Goal: Leave review/rating

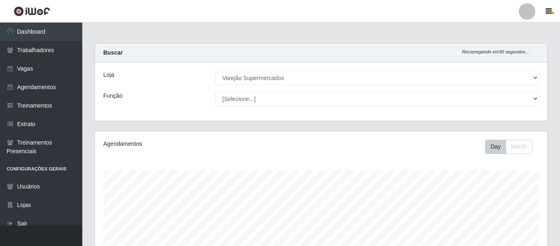
select select "237"
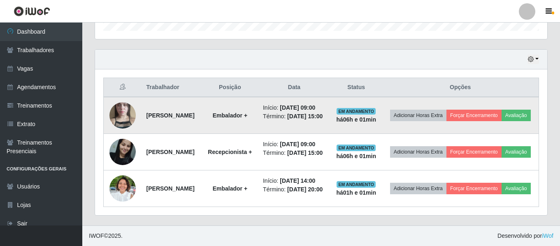
scroll to position [171, 452]
click at [501, 110] on button "Avaliação" at bounding box center [515, 116] width 29 height 12
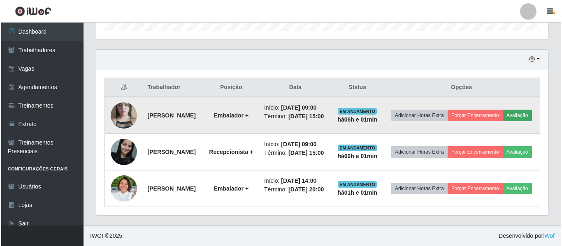
scroll to position [171, 448]
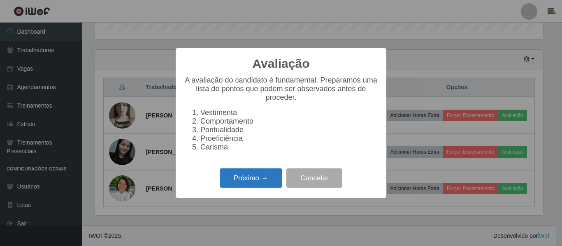
click at [261, 183] on button "Próximo →" at bounding box center [251, 178] width 63 height 19
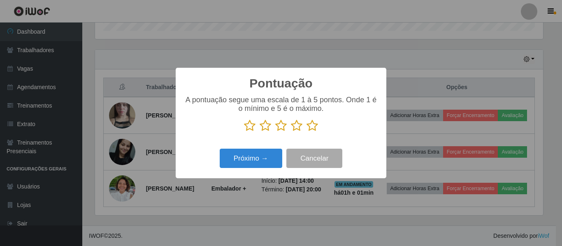
click at [296, 128] on icon at bounding box center [297, 126] width 12 height 12
click at [291, 132] on input "radio" at bounding box center [291, 132] width 0 height 0
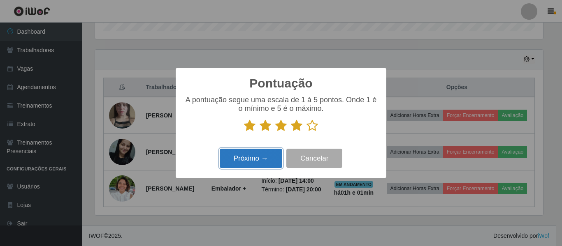
click at [261, 157] on button "Próximo →" at bounding box center [251, 158] width 63 height 19
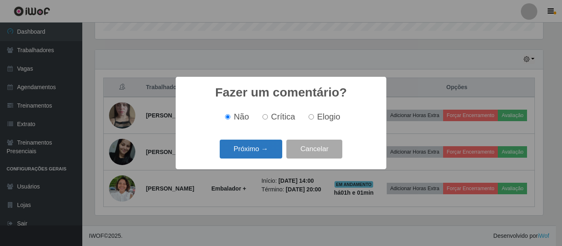
click at [259, 146] on button "Próximo →" at bounding box center [251, 149] width 63 height 19
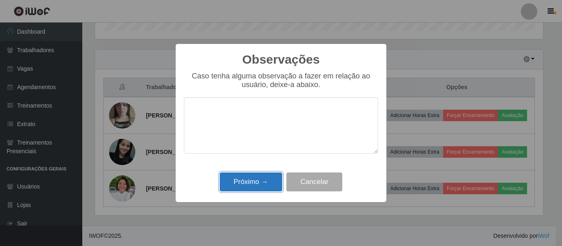
click at [258, 181] on button "Próximo →" at bounding box center [251, 182] width 63 height 19
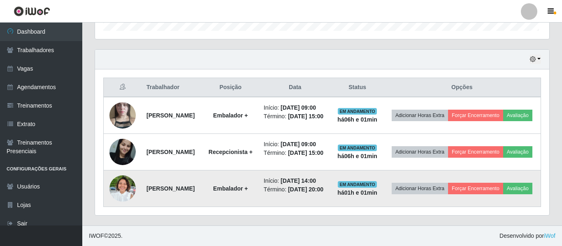
scroll to position [171, 452]
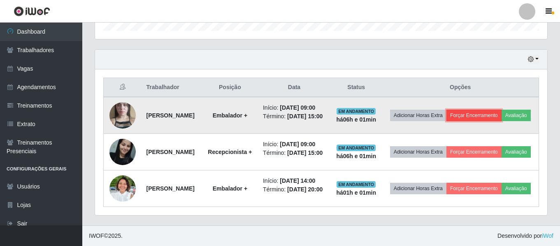
click at [501, 110] on button "Forçar Encerramento" at bounding box center [473, 116] width 55 height 12
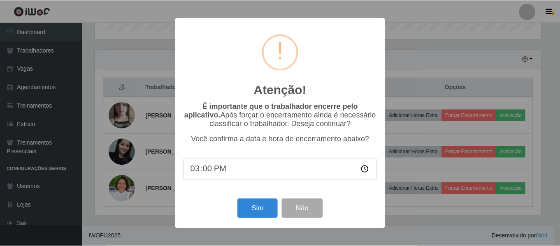
scroll to position [171, 448]
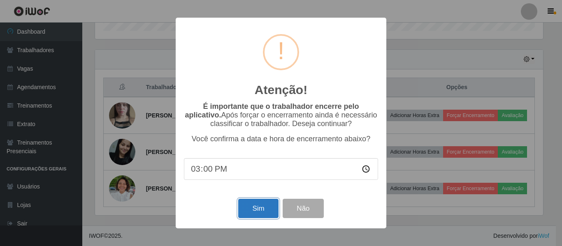
click at [252, 212] on button "Sim" at bounding box center [258, 208] width 40 height 19
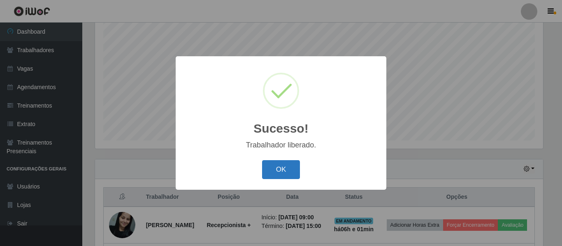
click at [282, 174] on button "OK" at bounding box center [281, 169] width 38 height 19
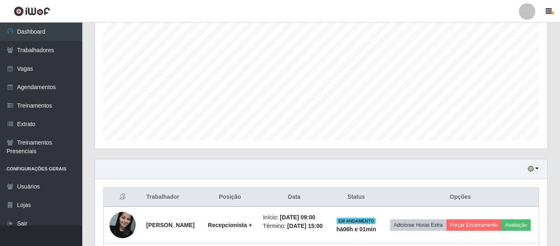
scroll to position [236, 0]
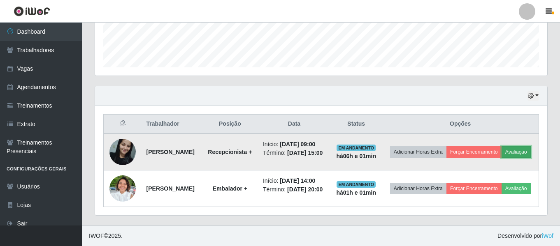
click at [501, 157] on button "Avaliação" at bounding box center [515, 152] width 29 height 12
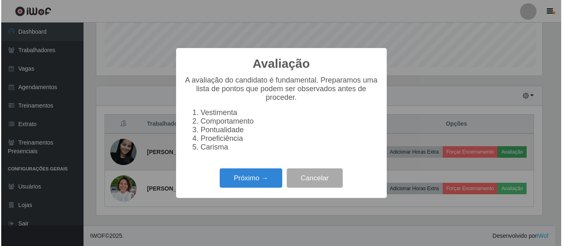
scroll to position [171, 448]
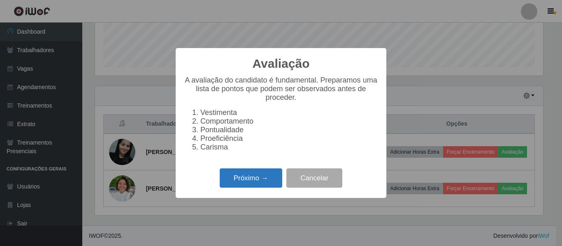
click at [225, 185] on button "Próximo →" at bounding box center [251, 178] width 63 height 19
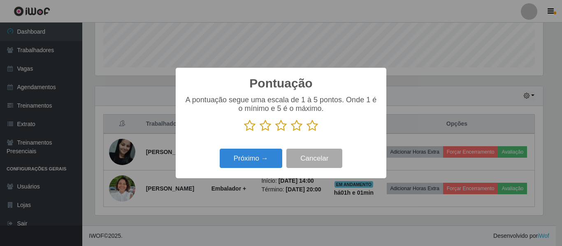
scroll to position [411047, 410769]
click at [295, 126] on icon at bounding box center [297, 126] width 12 height 12
click at [291, 132] on input "radio" at bounding box center [291, 132] width 0 height 0
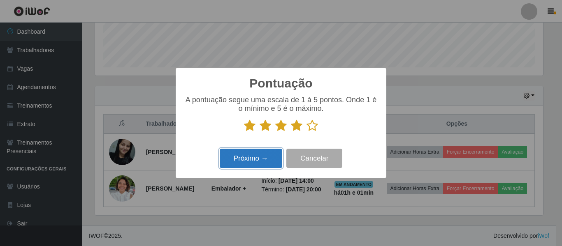
click at [241, 160] on button "Próximo →" at bounding box center [251, 158] width 63 height 19
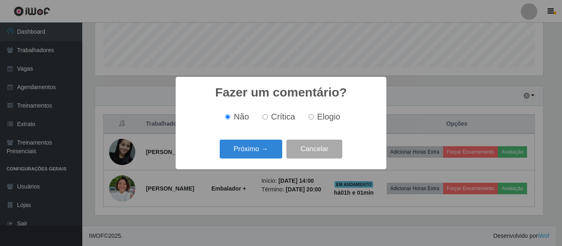
click at [241, 160] on div "Próximo → Cancelar" at bounding box center [281, 148] width 194 height 23
click at [249, 153] on button "Próximo →" at bounding box center [251, 149] width 63 height 19
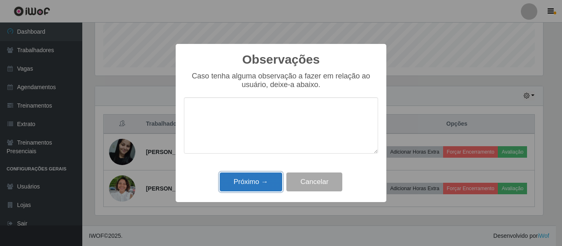
click at [248, 186] on button "Próximo →" at bounding box center [251, 182] width 63 height 19
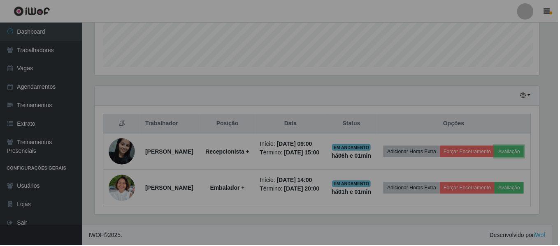
scroll to position [171, 452]
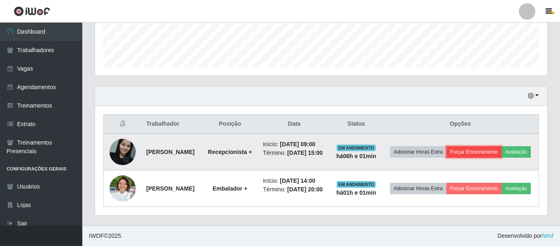
click at [486, 146] on button "Forçar Encerramento" at bounding box center [473, 152] width 55 height 12
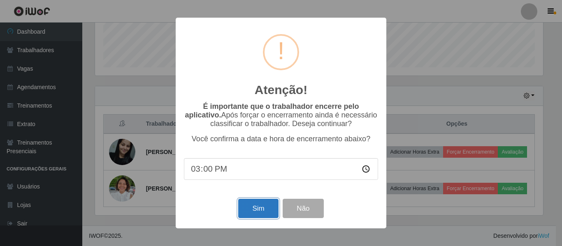
click at [250, 204] on button "Sim" at bounding box center [258, 208] width 40 height 19
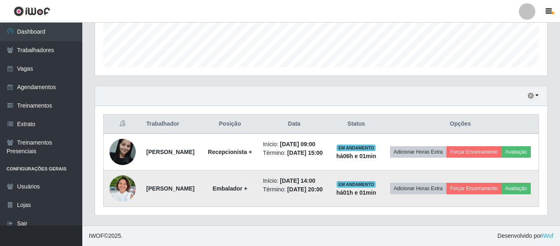
scroll to position [0, 0]
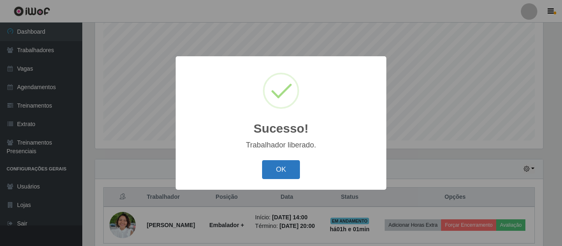
click at [265, 169] on button "OK" at bounding box center [281, 169] width 38 height 19
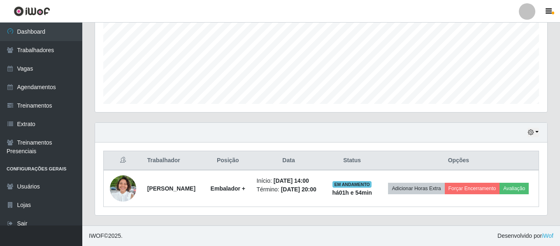
scroll to position [155, 0]
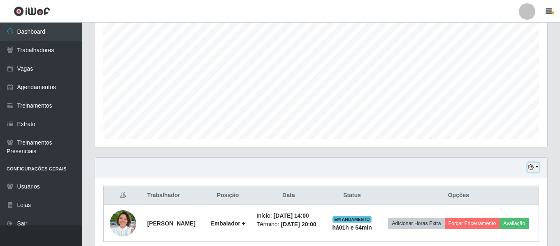
click at [535, 167] on button "button" at bounding box center [533, 167] width 12 height 9
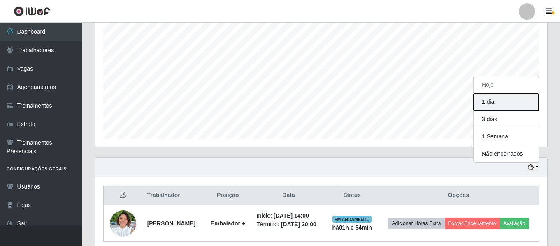
click at [492, 104] on button "1 dia" at bounding box center [505, 102] width 65 height 17
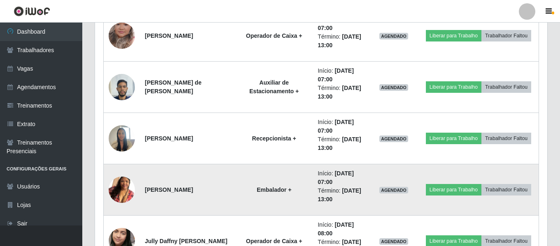
scroll to position [484, 0]
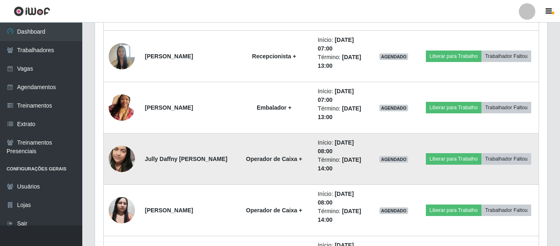
click at [121, 163] on img at bounding box center [122, 159] width 26 height 47
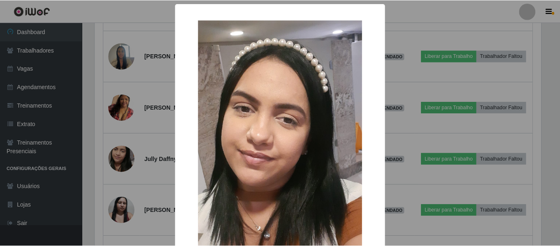
scroll to position [41, 0]
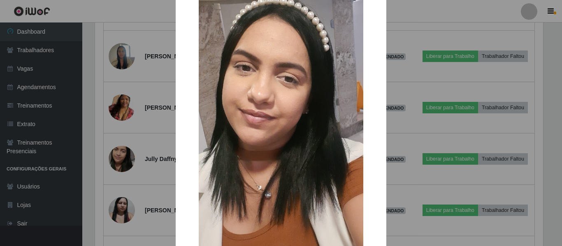
click at [127, 211] on div "× OK Cancel" at bounding box center [281, 123] width 562 height 246
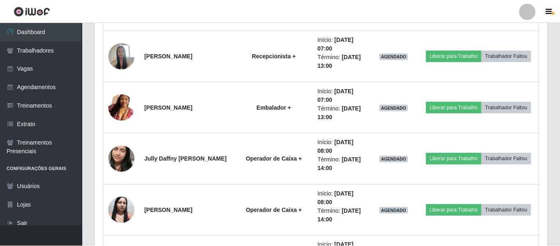
scroll to position [171, 452]
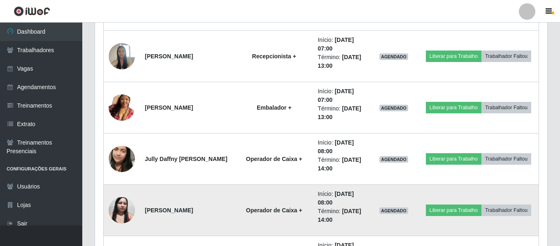
click at [122, 212] on img at bounding box center [122, 210] width 26 height 35
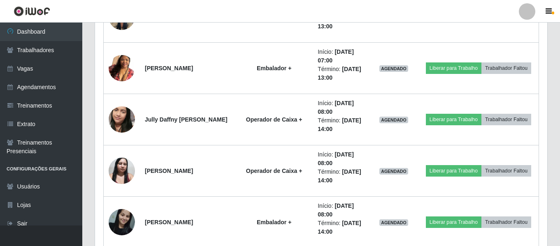
scroll to position [565, 0]
